Goal: Transaction & Acquisition: Purchase product/service

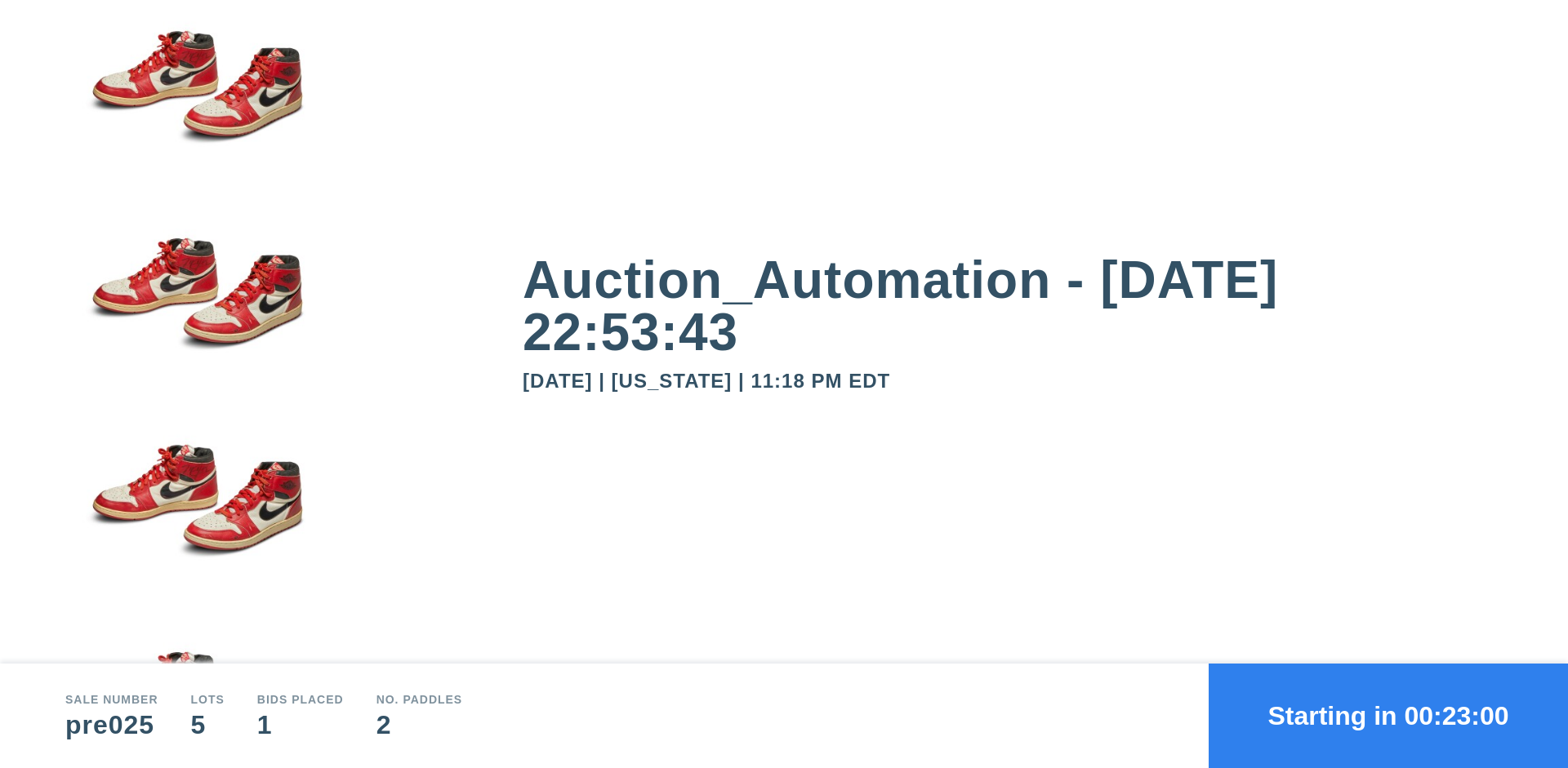
click at [1388, 716] on button "Starting in 00:23:00" at bounding box center [1388, 715] width 359 height 105
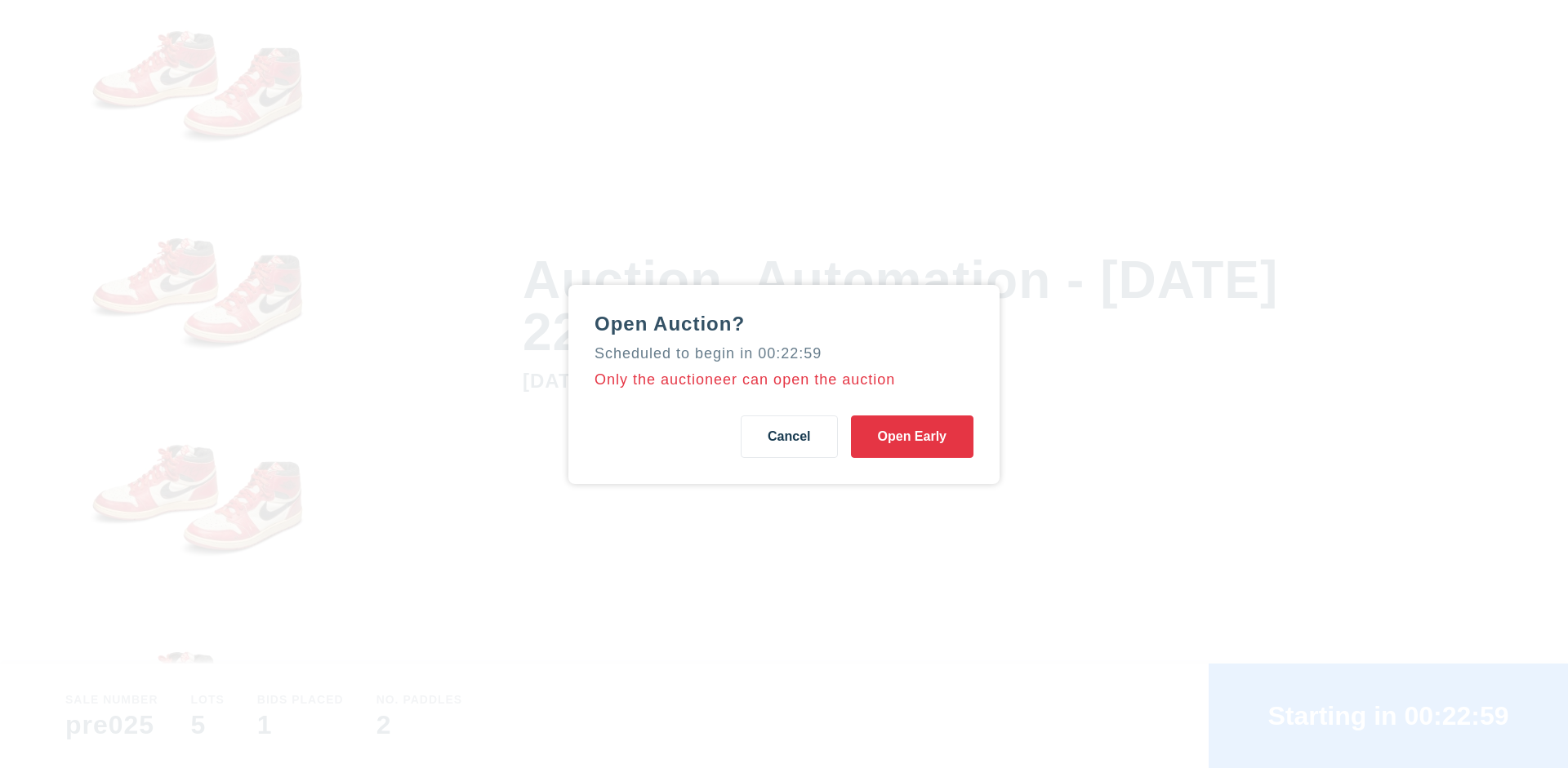
click at [912, 436] on button "Open Early" at bounding box center [912, 437] width 123 height 43
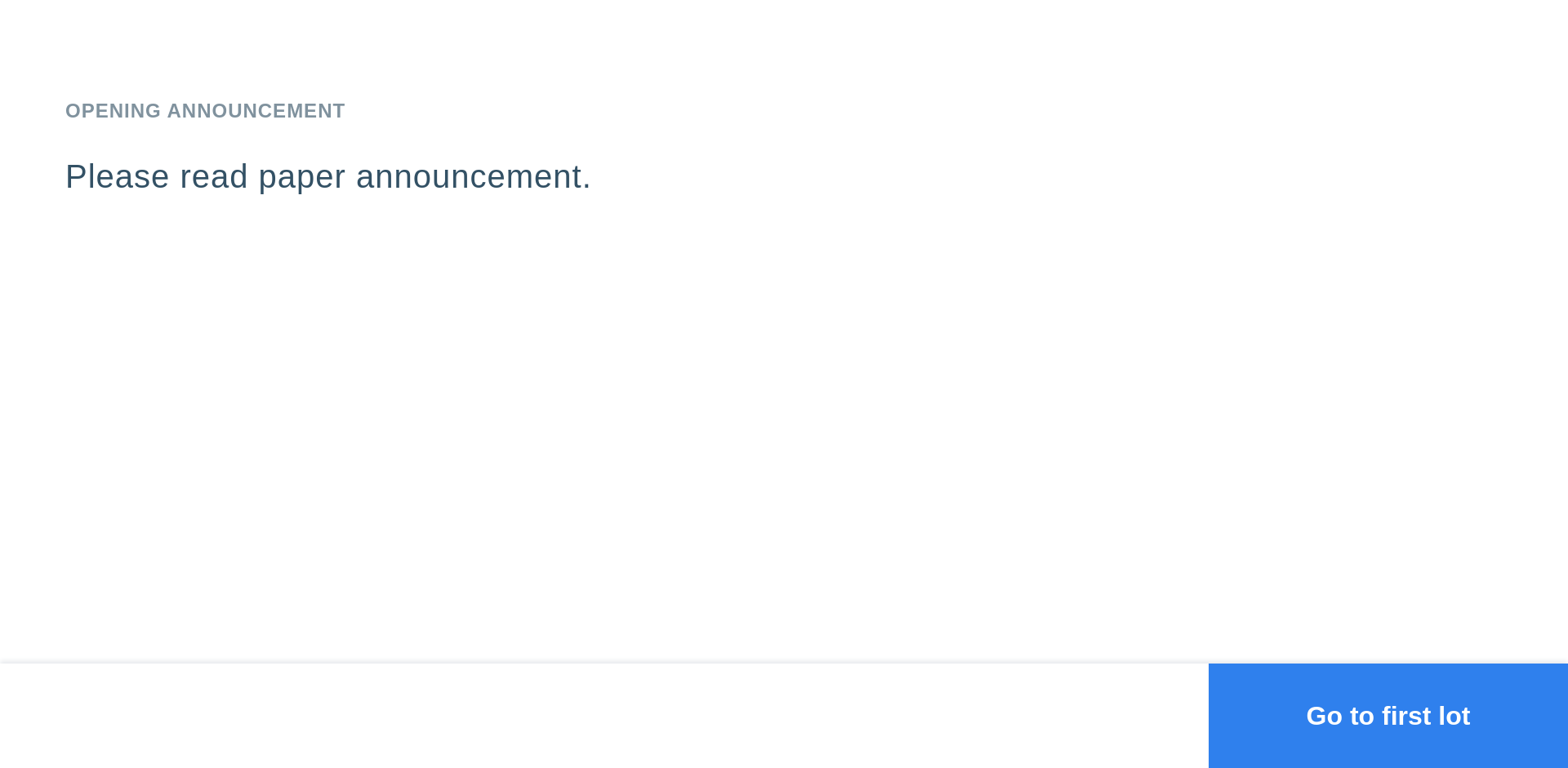
click at [1388, 716] on button "Go to first lot" at bounding box center [1388, 715] width 359 height 105
